Goal: Obtain resource: Download file/media

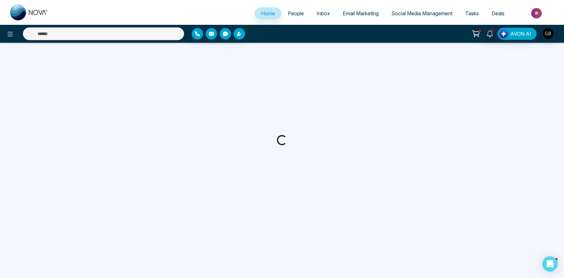
select select "*"
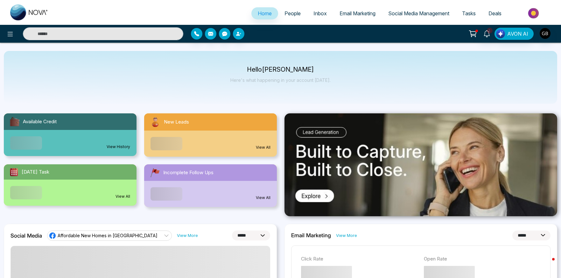
click at [287, 14] on span "People" at bounding box center [292, 13] width 16 height 6
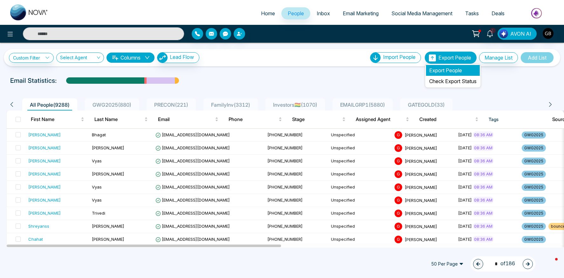
click at [445, 70] on li "Export People" at bounding box center [453, 70] width 54 height 11
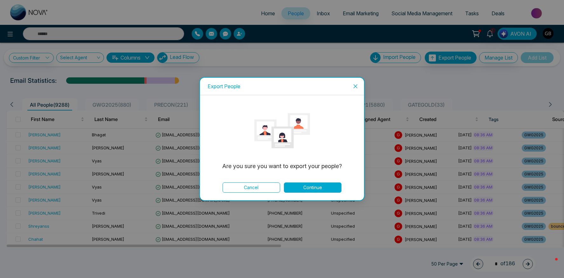
click at [315, 187] on button "Continue" at bounding box center [313, 187] width 58 height 10
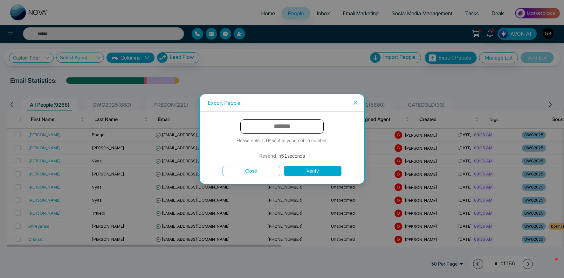
click at [268, 128] on input "text" at bounding box center [281, 126] width 83 height 14
paste input "******"
type input "******"
click at [311, 169] on button "Verify" at bounding box center [313, 171] width 58 height 10
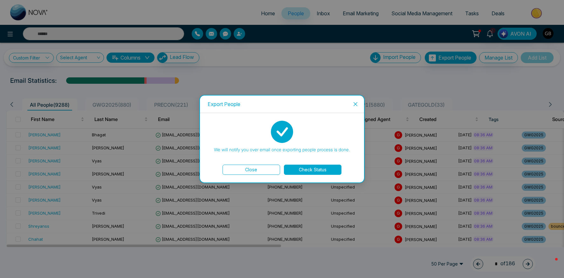
click at [317, 170] on button "Check Status" at bounding box center [313, 169] width 58 height 10
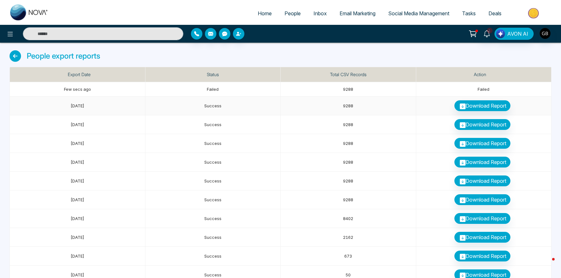
click at [495, 108] on link "Download Report" at bounding box center [482, 105] width 56 height 11
click at [480, 107] on link "Download Report" at bounding box center [482, 105] width 56 height 11
click at [364, 88] on td "9288" at bounding box center [349, 89] width 136 height 14
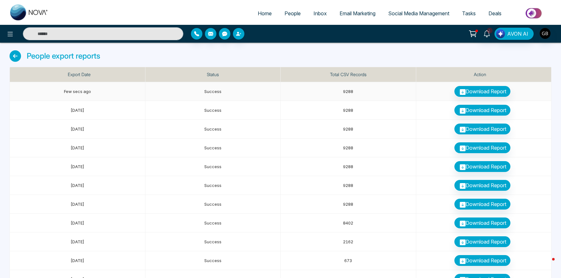
click at [484, 87] on link "Download Report" at bounding box center [482, 91] width 56 height 11
click at [489, 93] on link "Download Report" at bounding box center [482, 91] width 56 height 11
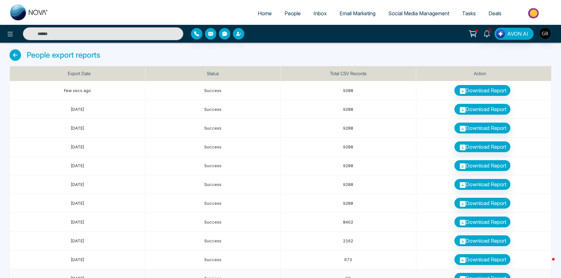
scroll to position [1, 0]
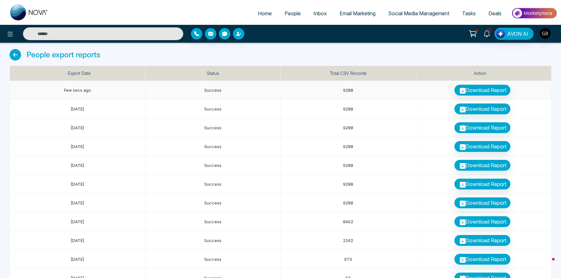
click at [70, 90] on span "Few secs ago" at bounding box center [77, 89] width 27 height 5
click at [84, 109] on span "[DATE]" at bounding box center [78, 108] width 14 height 5
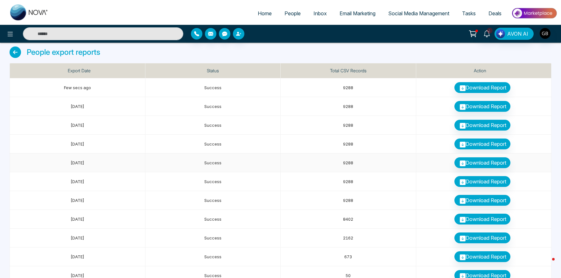
scroll to position [0, 0]
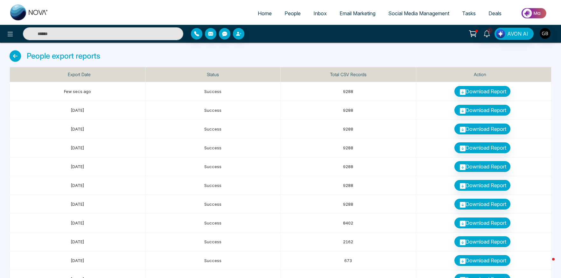
click at [258, 11] on span "Home" at bounding box center [265, 13] width 14 height 6
select select "*"
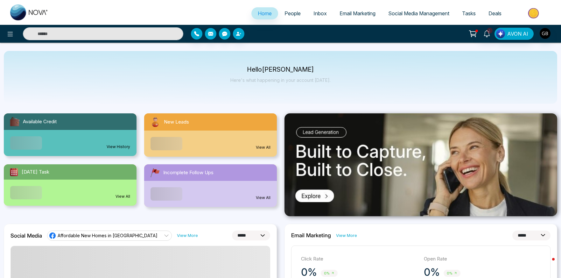
click at [295, 14] on span "People" at bounding box center [292, 13] width 16 height 6
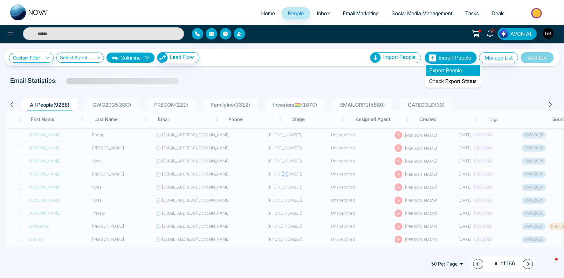
click at [453, 69] on li "Export People" at bounding box center [453, 70] width 54 height 11
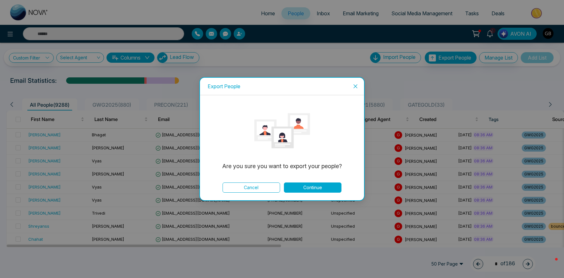
click at [310, 188] on button "Continue" at bounding box center [313, 187] width 58 height 10
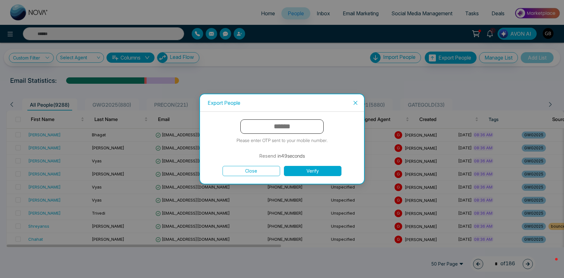
click at [256, 126] on input "text" at bounding box center [281, 126] width 83 height 14
type input "******"
click at [330, 168] on button "Verify" at bounding box center [313, 171] width 58 height 10
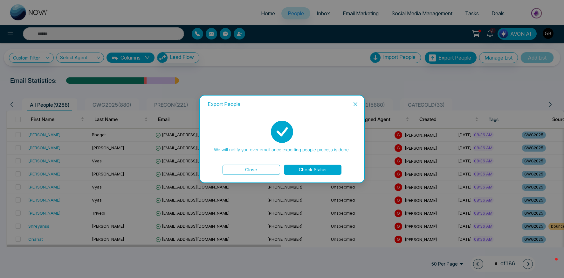
click at [319, 167] on button "Check Status" at bounding box center [313, 169] width 58 height 10
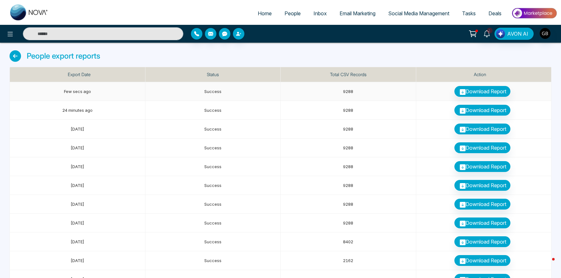
click at [480, 94] on link "Download Report" at bounding box center [482, 91] width 56 height 11
click at [496, 204] on link "Download Report" at bounding box center [482, 203] width 56 height 11
click at [469, 186] on link "Download Report" at bounding box center [482, 185] width 56 height 11
click at [468, 168] on link "Download Report" at bounding box center [482, 166] width 56 height 11
click at [472, 150] on link "Download Report" at bounding box center [482, 147] width 56 height 11
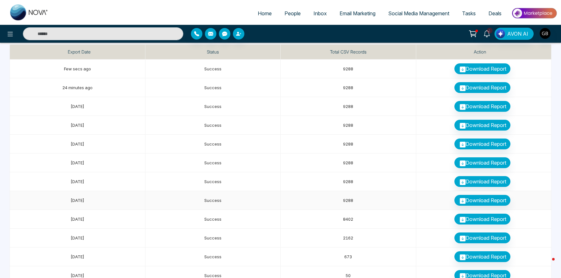
scroll to position [48, 0]
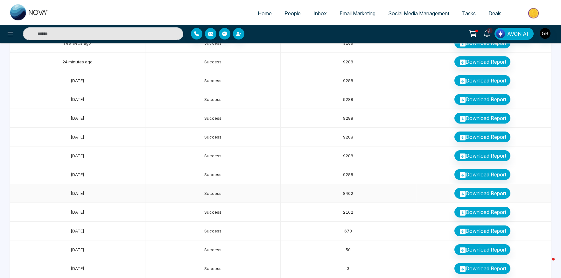
click at [473, 192] on link "Download Report" at bounding box center [482, 193] width 56 height 11
click at [465, 176] on link "Download Report" at bounding box center [482, 174] width 56 height 11
click at [471, 174] on link "Download Report" at bounding box center [482, 174] width 56 height 11
click at [474, 159] on link "Download Report" at bounding box center [482, 155] width 56 height 11
click at [468, 134] on link "Download Report" at bounding box center [482, 136] width 56 height 11
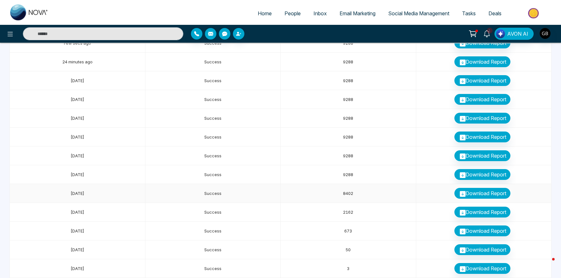
click at [476, 193] on link "Download Report" at bounding box center [482, 193] width 56 height 11
drag, startPoint x: 339, startPoint y: 194, endPoint x: 357, endPoint y: 191, distance: 18.1
click at [357, 191] on td "8402" at bounding box center [349, 193] width 136 height 19
click at [353, 178] on td "9288" at bounding box center [349, 174] width 136 height 19
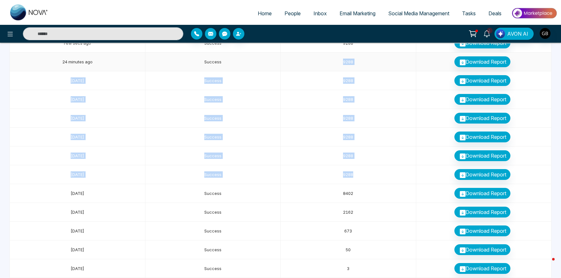
drag, startPoint x: 353, startPoint y: 178, endPoint x: 356, endPoint y: 57, distance: 120.9
click at [356, 57] on tbody "Few secs ago Success 9288 Download Report 24 minutes ago Success 9288 Download …" at bounding box center [280, 156] width 541 height 244
click at [474, 172] on link "Download Report" at bounding box center [482, 174] width 56 height 11
click at [471, 156] on link "Download Report" at bounding box center [482, 155] width 56 height 11
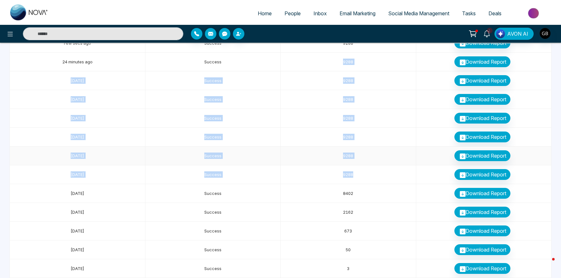
click at [471, 156] on link "Download Report" at bounding box center [482, 155] width 56 height 11
click at [475, 139] on link "Download Report" at bounding box center [482, 136] width 56 height 11
click at [474, 119] on link "Download Report" at bounding box center [482, 118] width 56 height 11
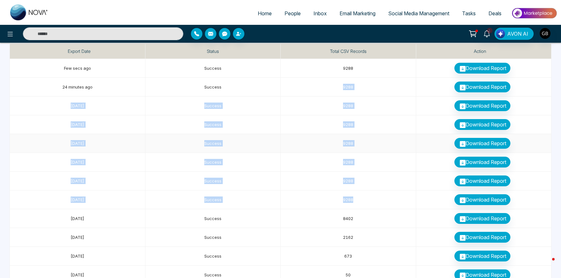
scroll to position [0, 0]
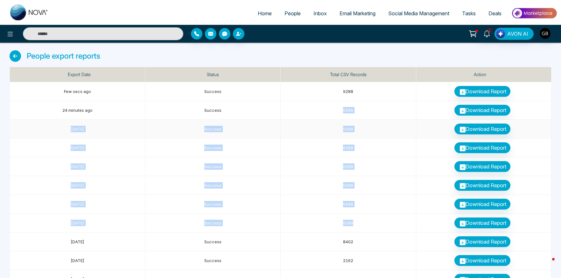
click at [474, 132] on link "Download Report" at bounding box center [482, 128] width 56 height 11
click at [478, 110] on link "Download Report" at bounding box center [482, 110] width 56 height 11
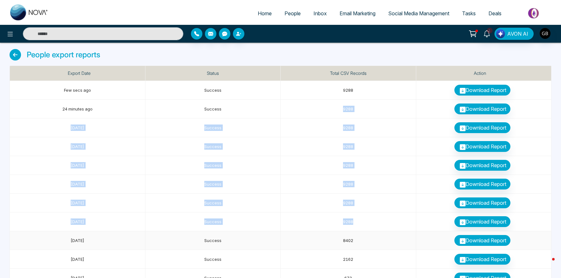
click at [476, 241] on link "Download Report" at bounding box center [482, 240] width 56 height 11
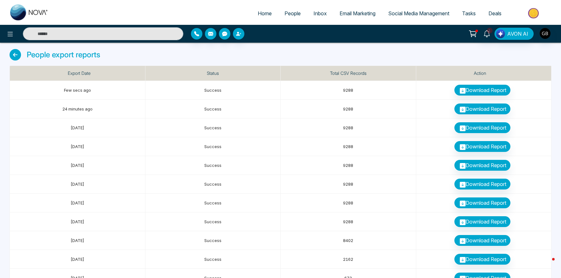
click at [404, 55] on div "People export reports" at bounding box center [281, 57] width 542 height 17
drag, startPoint x: 93, startPoint y: 225, endPoint x: 63, endPoint y: 79, distance: 149.3
click at [63, 79] on table "Export Date Status Total CSV Records Action Few secs ago Success 9288 Download …" at bounding box center [280, 195] width 541 height 259
click at [220, 206] on td "Success" at bounding box center [213, 202] width 136 height 19
drag, startPoint x: 66, startPoint y: 223, endPoint x: 115, endPoint y: 224, distance: 49.0
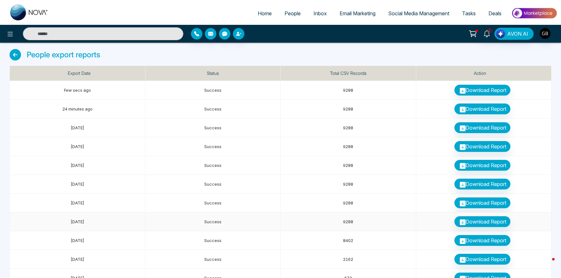
click at [115, 224] on td "[DATE]" at bounding box center [78, 221] width 136 height 19
click at [495, 223] on link "Download Report" at bounding box center [482, 221] width 56 height 11
click at [479, 205] on link "Download Report" at bounding box center [482, 202] width 56 height 11
click at [477, 187] on link "Download Report" at bounding box center [482, 183] width 56 height 11
click at [477, 163] on link "Download Report" at bounding box center [482, 165] width 56 height 11
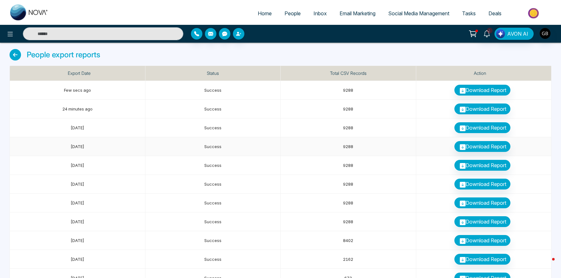
click at [476, 147] on link "Download Report" at bounding box center [482, 146] width 56 height 11
click at [477, 126] on link "Download Report" at bounding box center [482, 127] width 56 height 11
click at [477, 108] on link "Download Report" at bounding box center [482, 108] width 56 height 11
click at [476, 85] on link "Download Report" at bounding box center [482, 90] width 56 height 11
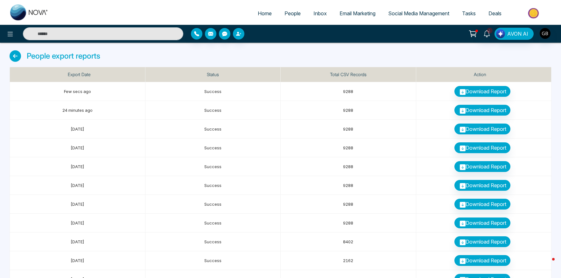
click at [354, 17] on link "Email Marketing" at bounding box center [357, 13] width 49 height 12
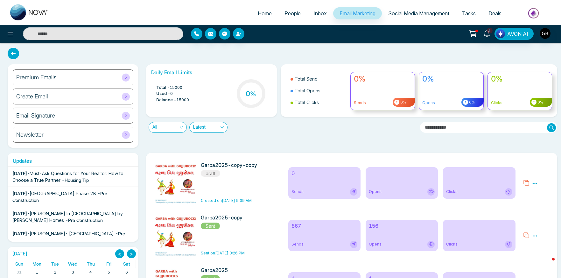
click at [66, 78] on div "Premium Emails" at bounding box center [73, 77] width 121 height 16
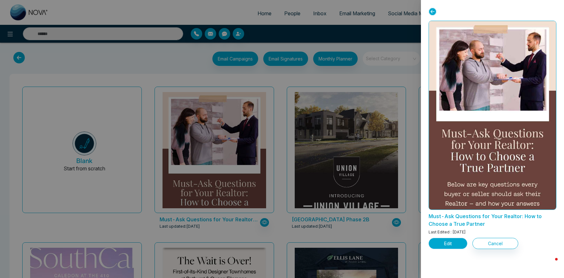
click at [454, 245] on button "Edit" at bounding box center [448, 243] width 39 height 11
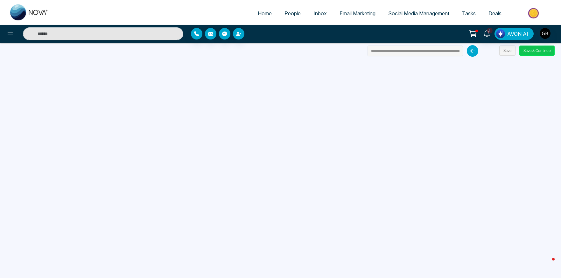
click at [535, 51] on button "Save & Continue" at bounding box center [536, 50] width 35 height 10
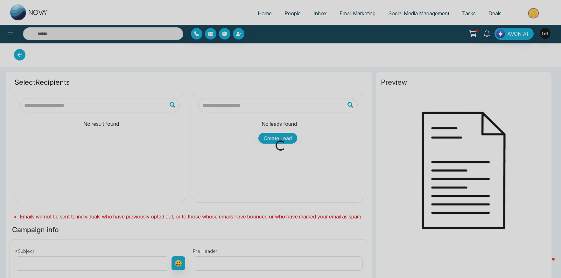
type input "**********"
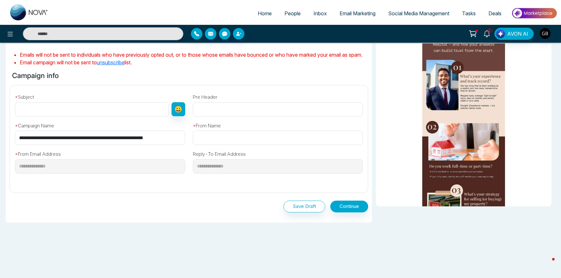
scroll to position [172, 0]
click at [72, 107] on input "text" at bounding box center [92, 109] width 154 height 14
type input "**********"
click at [233, 134] on input "text" at bounding box center [278, 137] width 170 height 14
type input "**********"
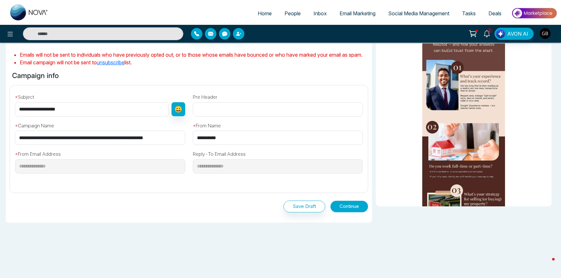
click at [344, 208] on button "Continue" at bounding box center [349, 206] width 38 height 12
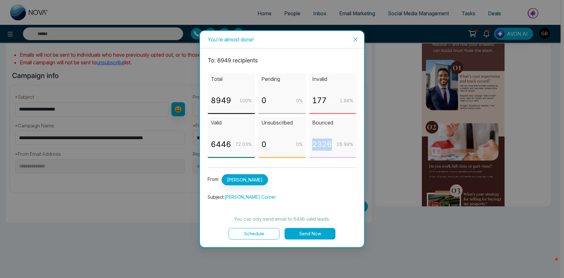
drag, startPoint x: 314, startPoint y: 143, endPoint x: 332, endPoint y: 148, distance: 18.4
click at [332, 148] on p "2326" at bounding box center [322, 144] width 20 height 12
click at [320, 146] on p "2326" at bounding box center [322, 144] width 20 height 12
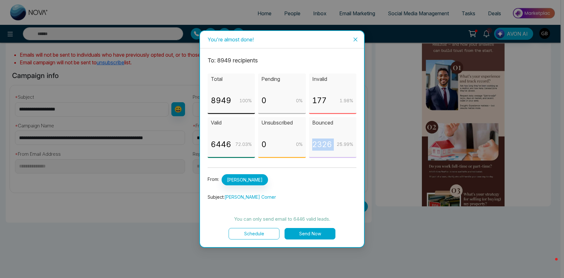
click at [359, 40] on span "Close" at bounding box center [355, 39] width 17 height 17
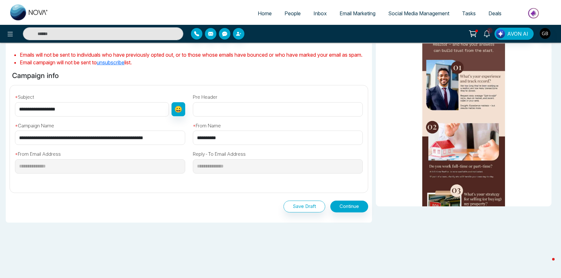
click at [290, 11] on span "People" at bounding box center [292, 13] width 16 height 6
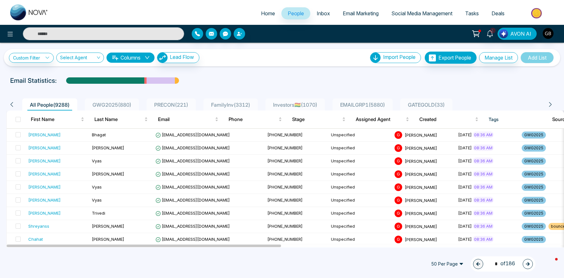
scroll to position [1, 0]
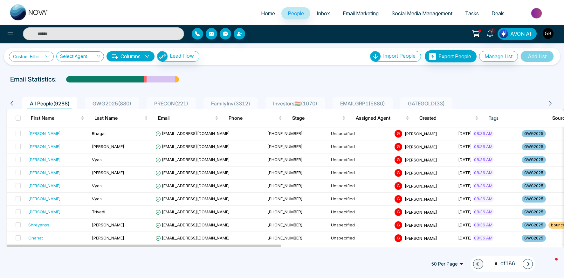
click at [32, 56] on link "Custom Filter" at bounding box center [31, 57] width 45 height 10
click at [36, 71] on input "search" at bounding box center [44, 71] width 52 height 10
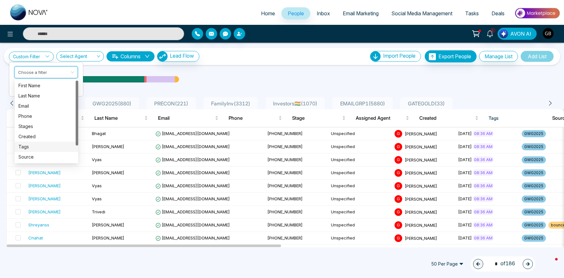
click at [32, 150] on div "Tags" at bounding box center [46, 146] width 56 height 7
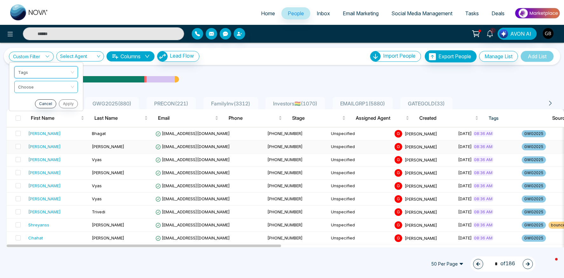
scroll to position [0, 1]
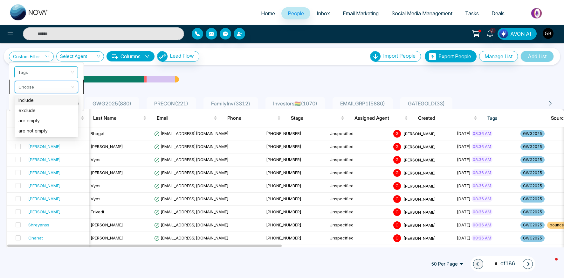
click at [46, 87] on input "search" at bounding box center [44, 86] width 52 height 10
click at [40, 98] on div "include" at bounding box center [46, 100] width 56 height 7
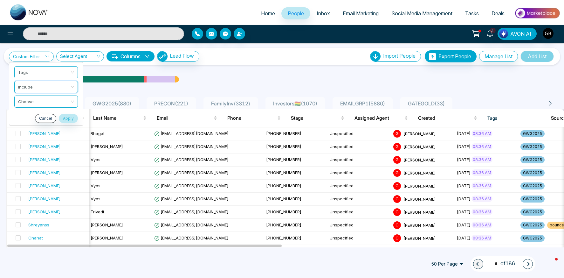
click at [40, 98] on input "search" at bounding box center [44, 101] width 52 height 10
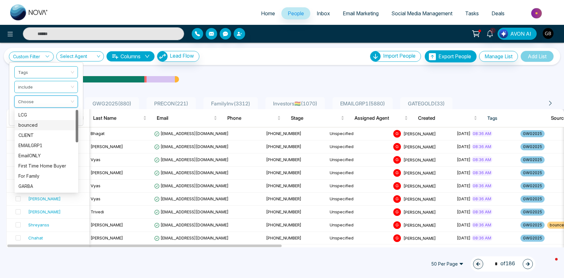
click at [35, 127] on div "bounced" at bounding box center [46, 125] width 56 height 7
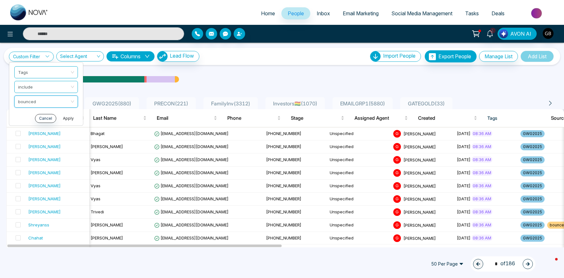
click at [75, 120] on button "Apply" at bounding box center [68, 118] width 19 height 9
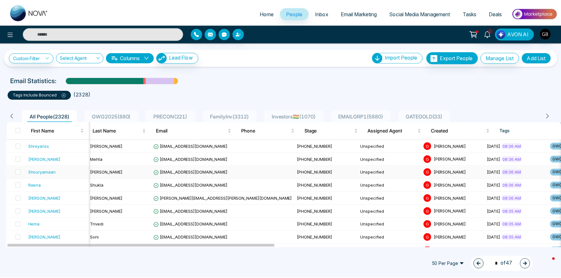
scroll to position [1, 0]
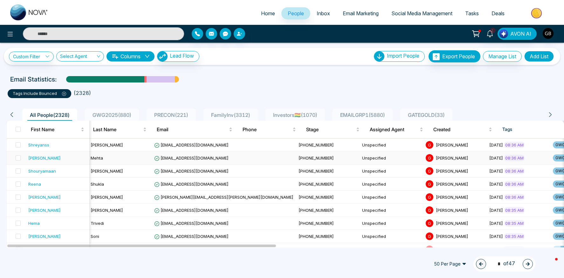
click at [193, 157] on span "[EMAIL_ADDRESS][DOMAIN_NAME]" at bounding box center [191, 157] width 74 height 5
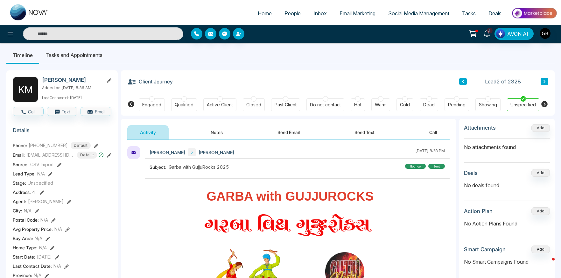
scroll to position [3, 0]
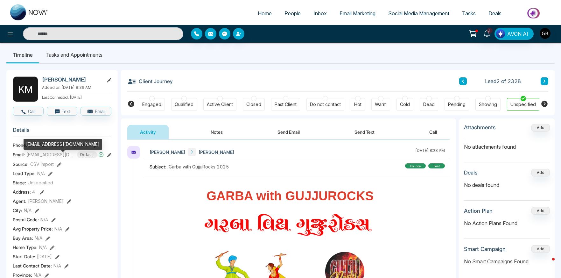
click at [43, 157] on span "[EMAIL_ADDRESS][DOMAIN_NAME]" at bounding box center [50, 154] width 48 height 7
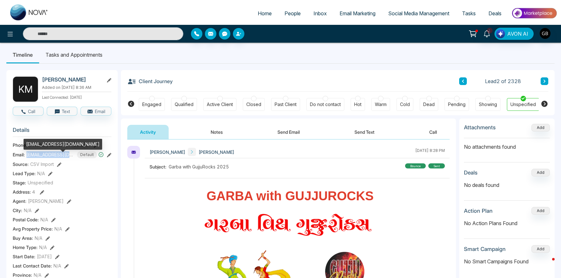
click at [43, 157] on span "[EMAIL_ADDRESS][DOMAIN_NAME]" at bounding box center [50, 154] width 48 height 7
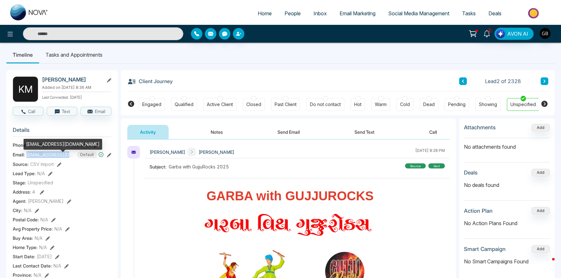
copy span "[EMAIL_ADDRESS][DOMAIN_NAME]"
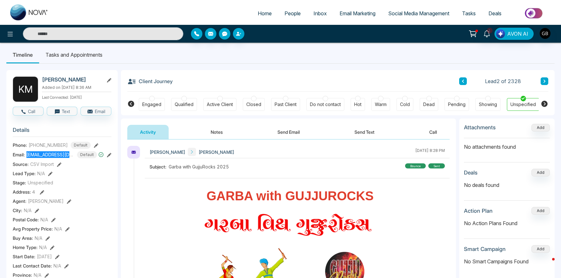
scroll to position [4, 0]
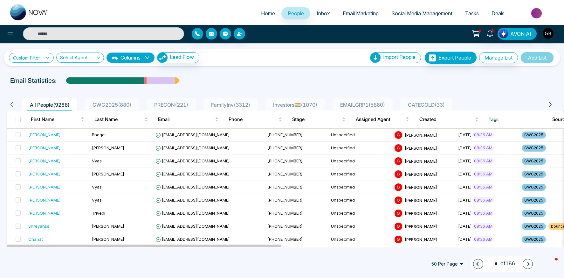
click at [38, 60] on link "Custom Filter" at bounding box center [31, 58] width 45 height 10
click at [40, 73] on input "search" at bounding box center [44, 73] width 52 height 10
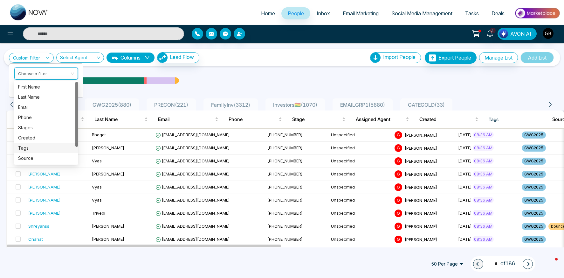
click at [32, 144] on div "Tags" at bounding box center [46, 147] width 56 height 7
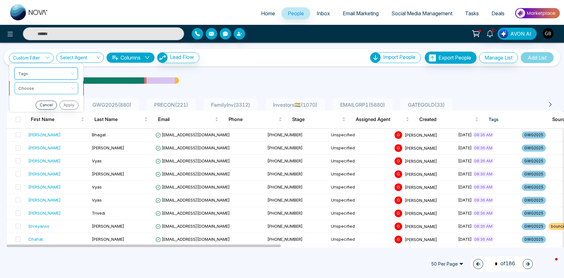
click at [35, 87] on input "search" at bounding box center [44, 87] width 52 height 10
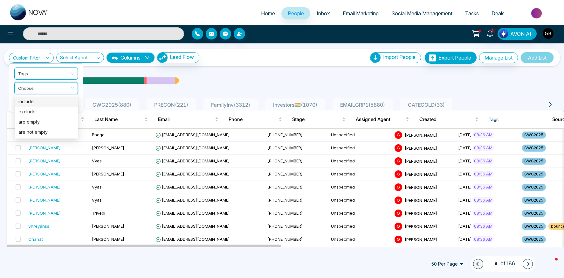
click at [31, 99] on div "include" at bounding box center [46, 101] width 56 height 7
click at [29, 103] on input "search" at bounding box center [44, 102] width 52 height 10
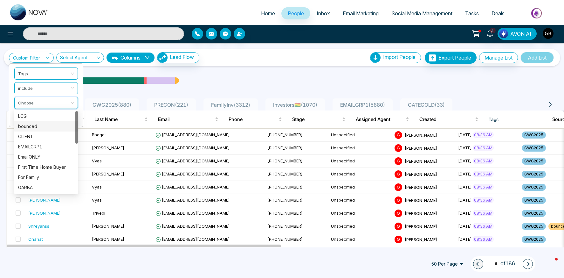
click at [31, 125] on div "bounced" at bounding box center [46, 126] width 56 height 7
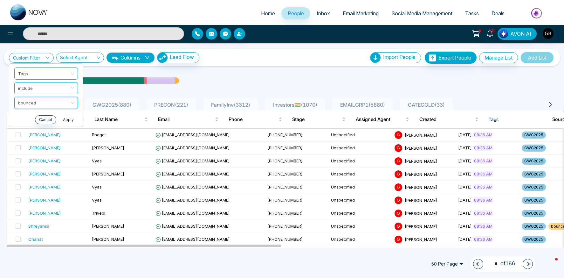
click at [63, 120] on button "Apply" at bounding box center [68, 119] width 19 height 9
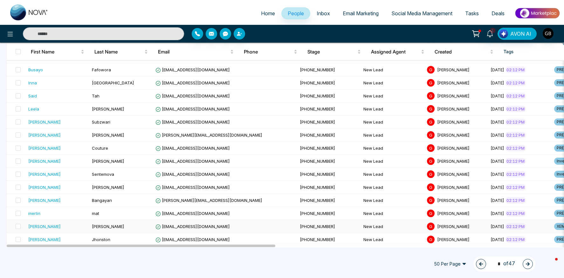
scroll to position [532, 0]
click at [526, 262] on icon "button" at bounding box center [528, 263] width 4 height 4
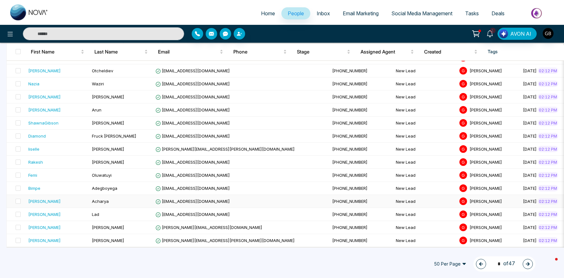
scroll to position [548, 0]
click at [528, 262] on icon "button" at bounding box center [528, 264] width 4 height 4
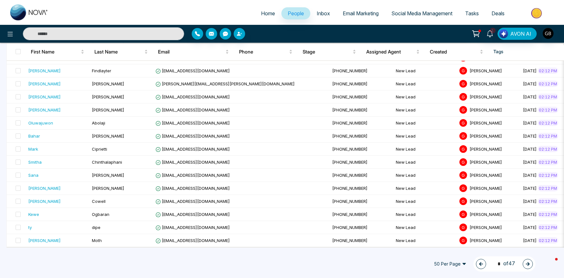
click at [532, 265] on button "button" at bounding box center [528, 264] width 10 height 10
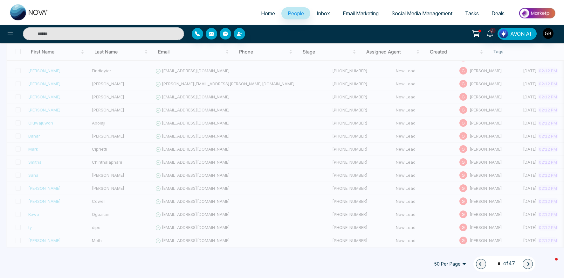
type input "*"
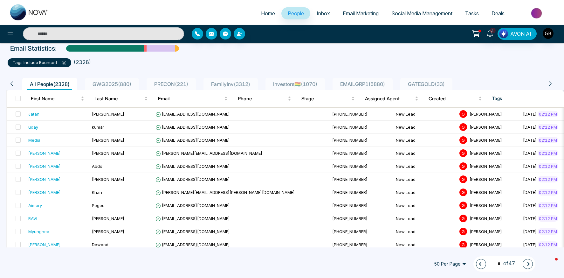
scroll to position [0, 0]
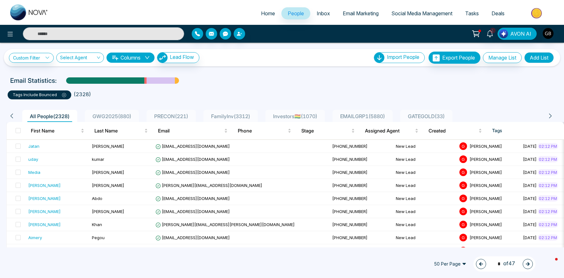
click at [409, 80] on div "Email Statistics:" at bounding box center [282, 81] width 564 height 10
